Goal: Task Accomplishment & Management: Complete application form

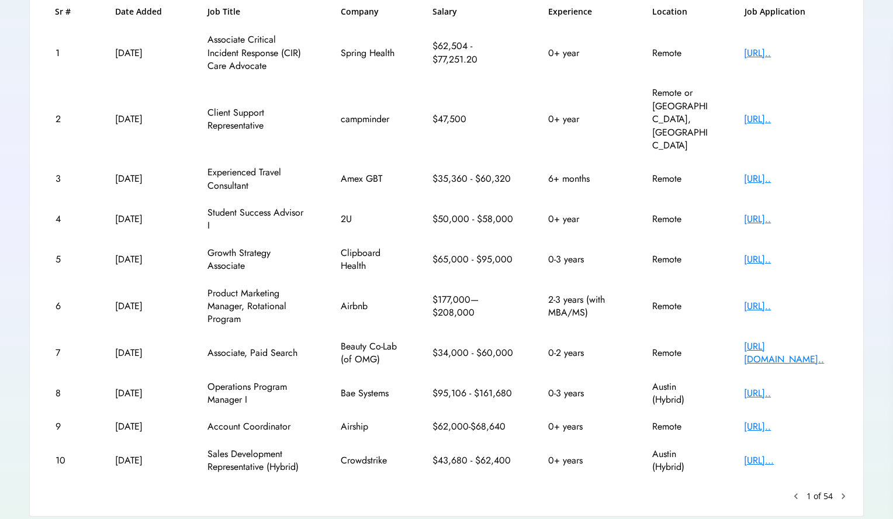
scroll to position [193, 0]
click at [844, 490] on text "chevron_right" at bounding box center [843, 496] width 12 height 12
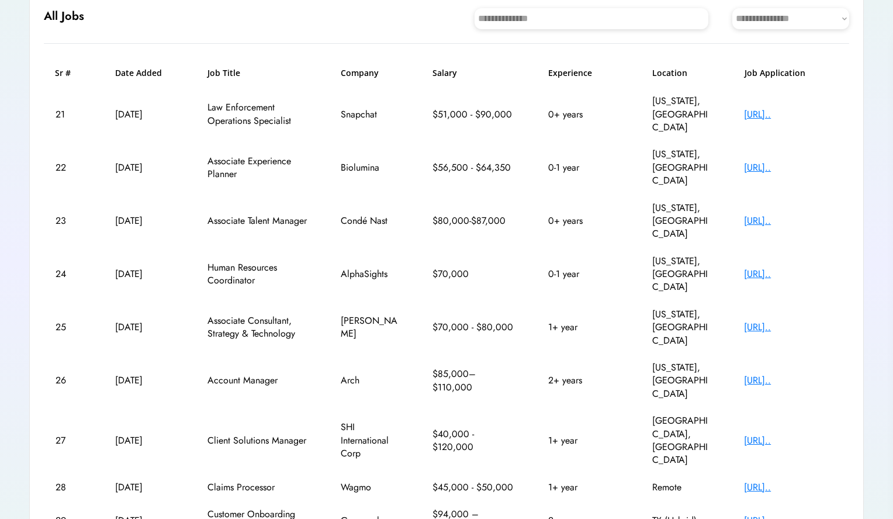
scroll to position [167, 0]
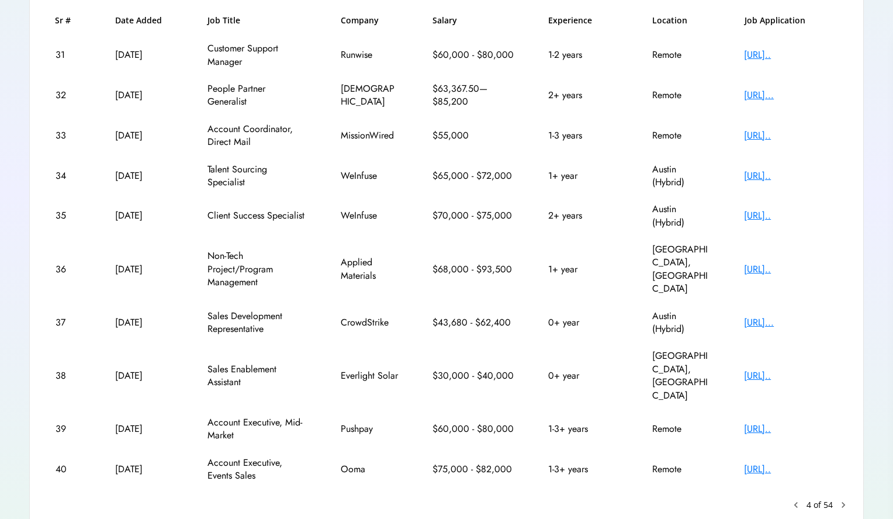
scroll to position [185, 0]
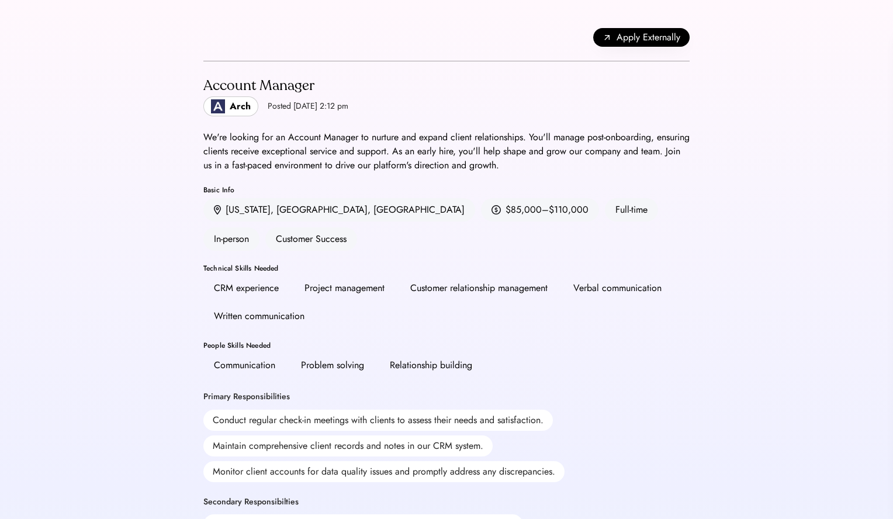
click at [114, 205] on div "Apply Externally Account Manager Arch Posted [DATE] 2:12 pm We're looking for a…" at bounding box center [446, 487] width 893 height 974
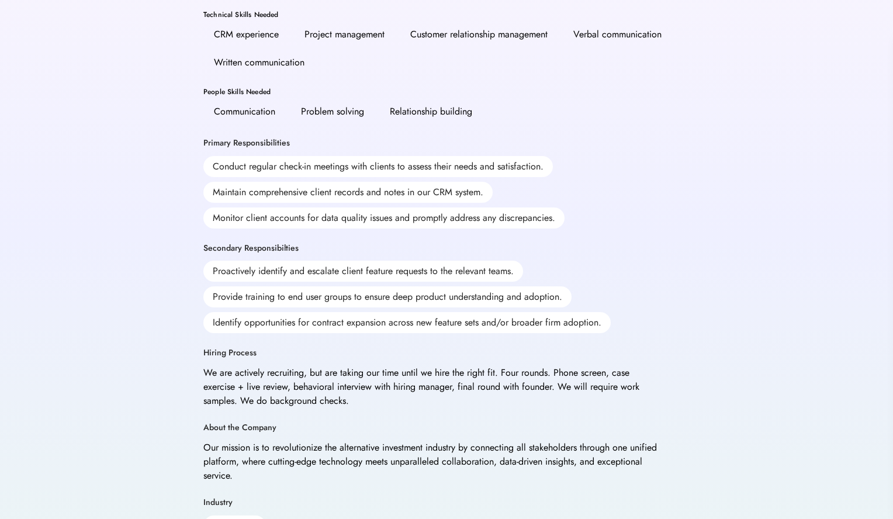
scroll to position [257, 0]
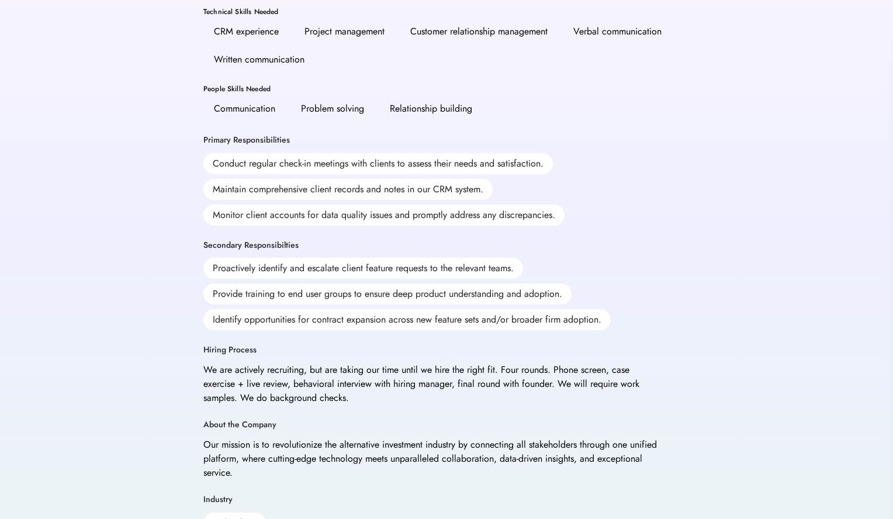
click at [114, 205] on div "Apply Externally Account Manager Arch Posted [DATE] 2:12 pm We're looking for a…" at bounding box center [446, 230] width 893 height 974
